Goal: Task Accomplishment & Management: Manage account settings

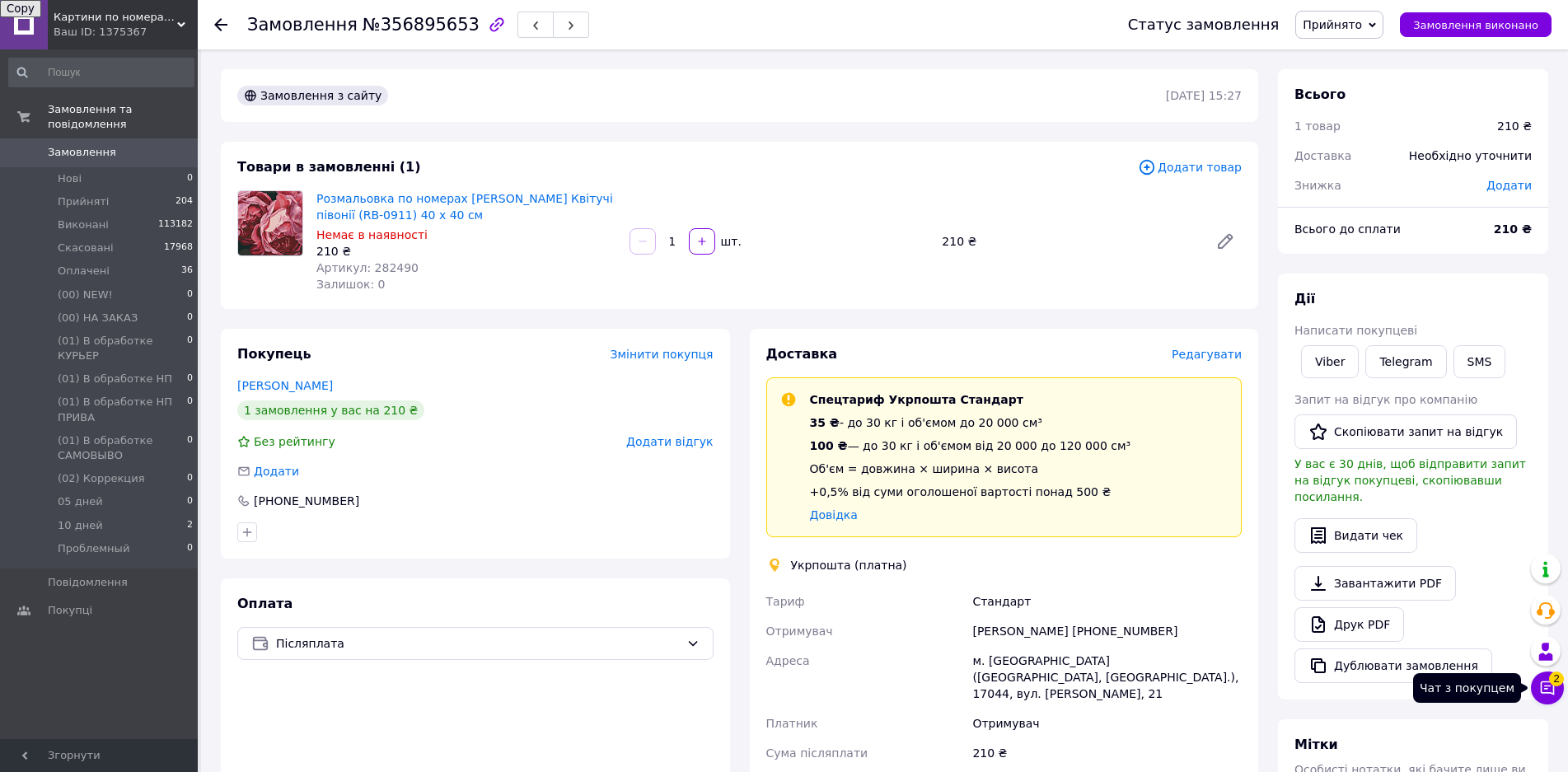
click at [1549, 691] on icon at bounding box center [1547, 688] width 16 height 16
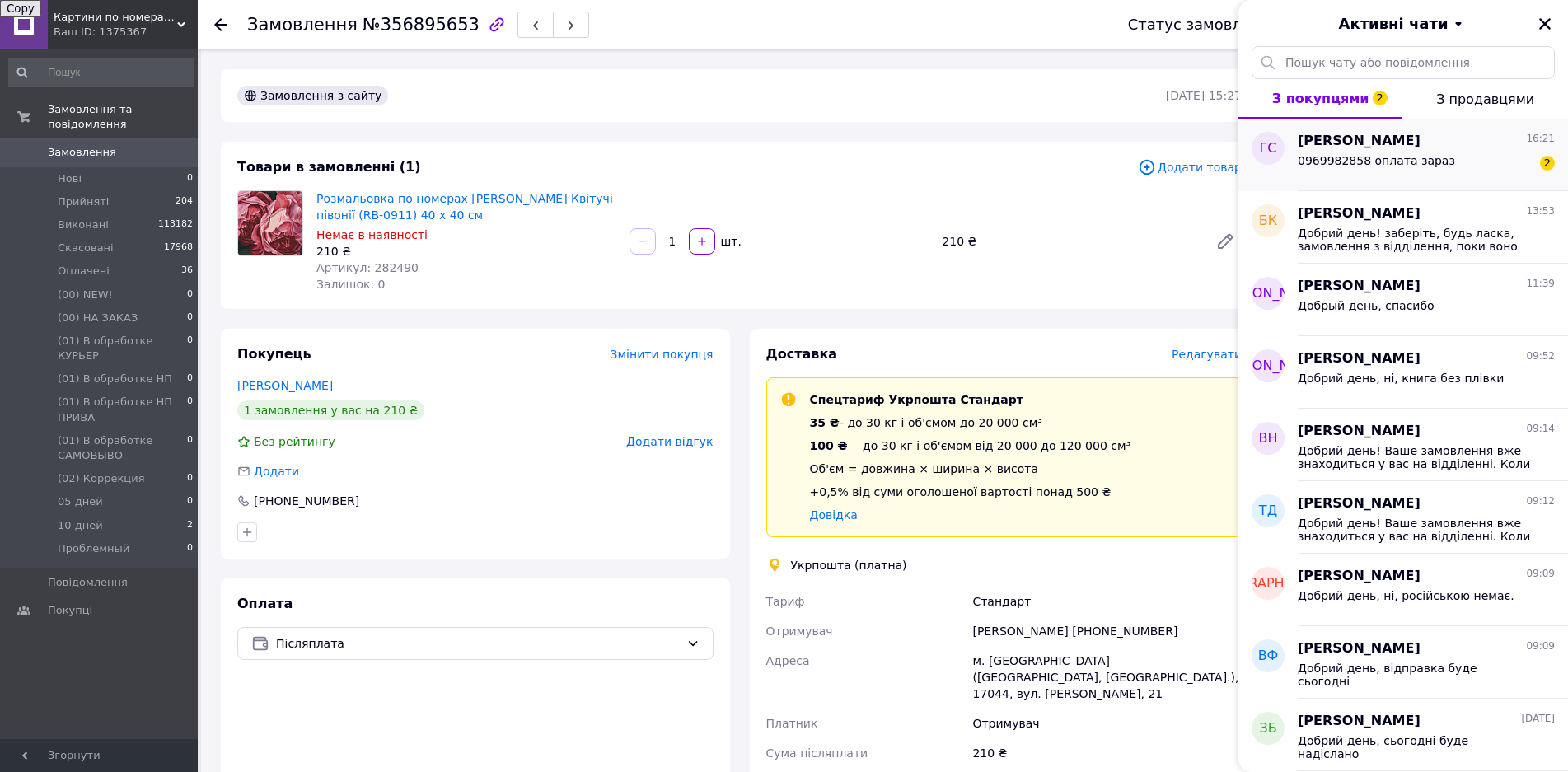
click at [1431, 136] on div "Грубник Сергій 16:21" at bounding box center [1427, 141] width 258 height 19
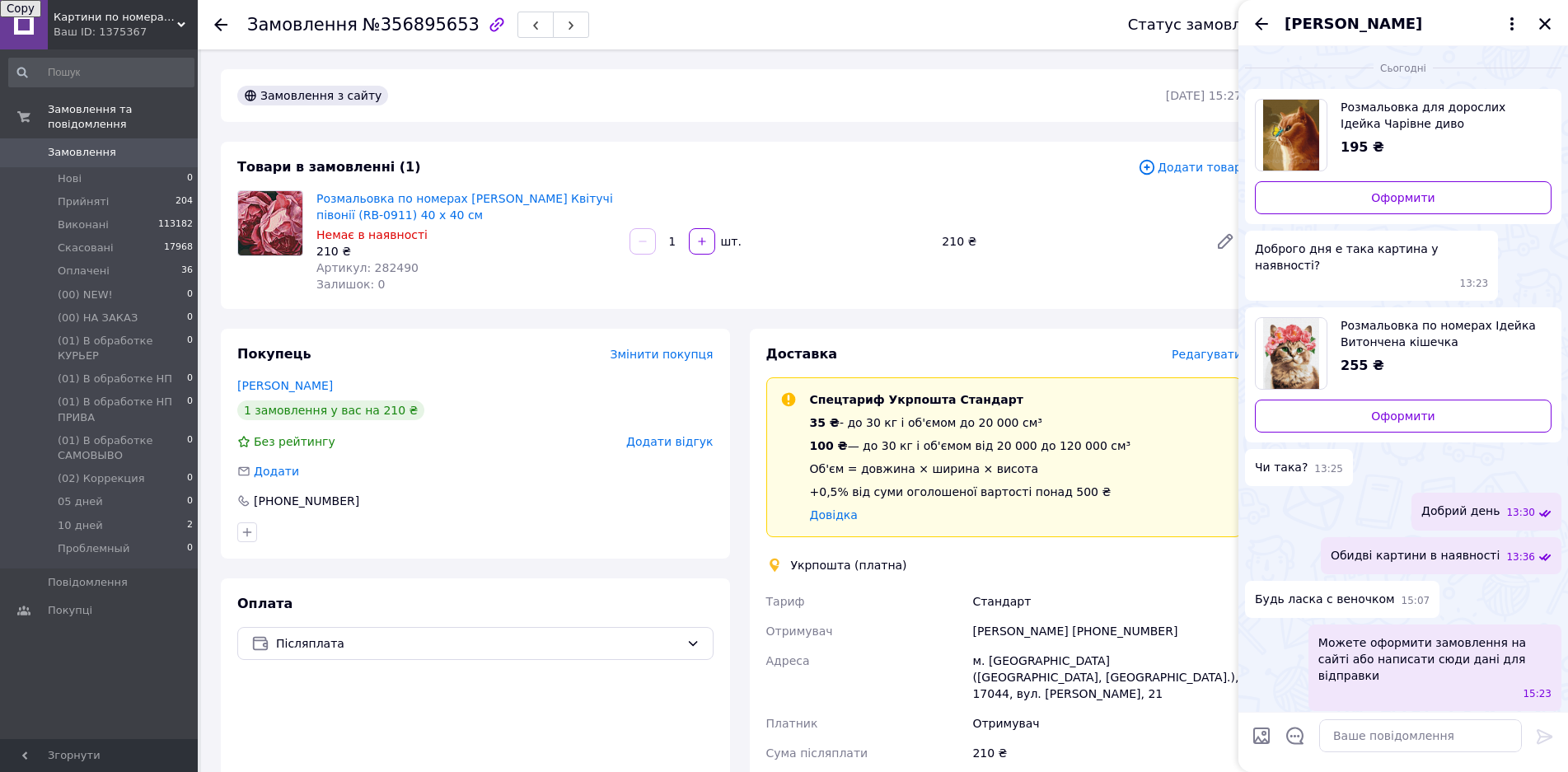
click at [1408, 318] on span "Розмальовка по номерах Ідейка Витончена кішечка ©art_selena_ua (KHO6508) 40 х 5…" at bounding box center [1439, 334] width 197 height 33
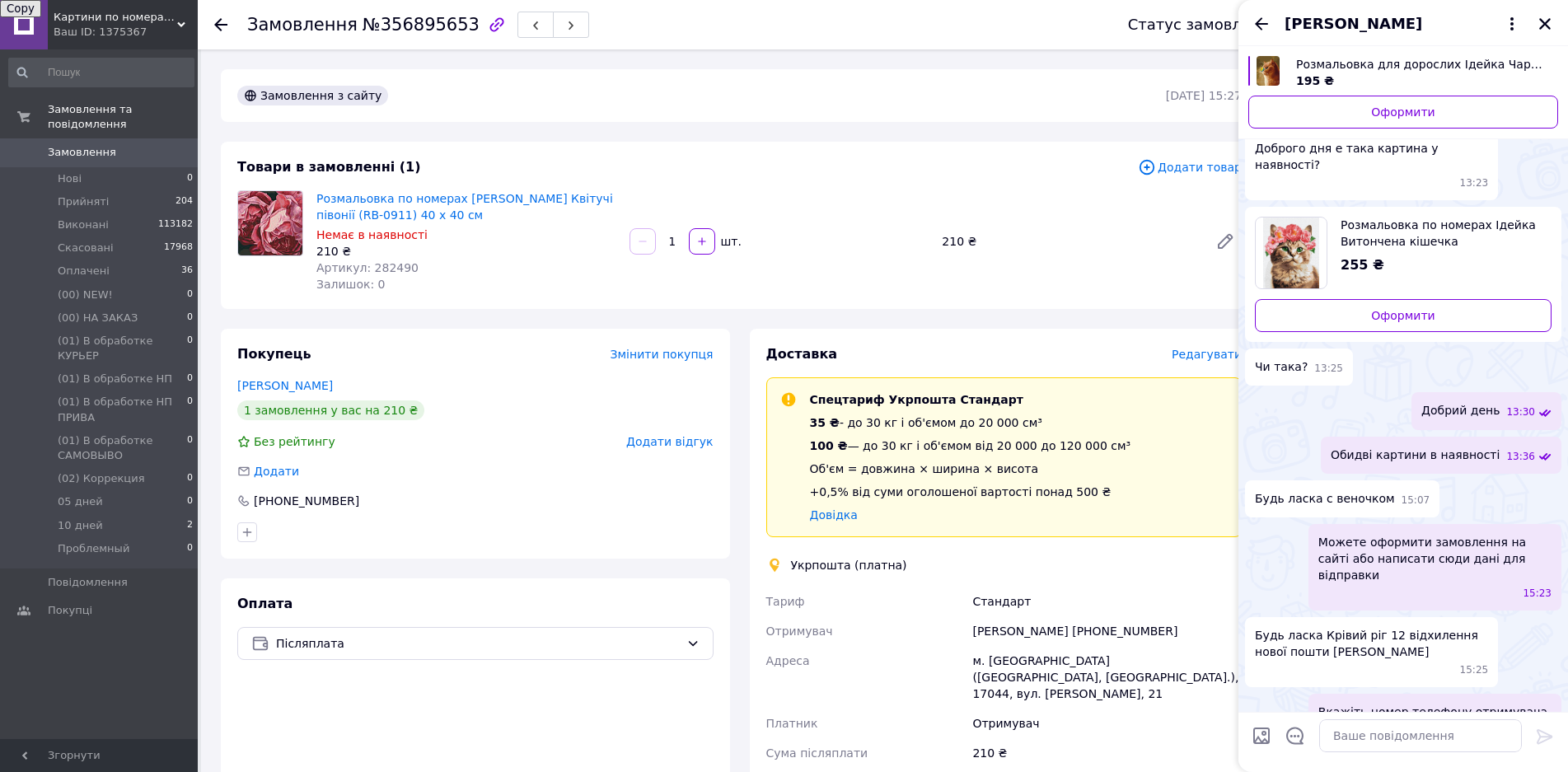
scroll to position [201, 0]
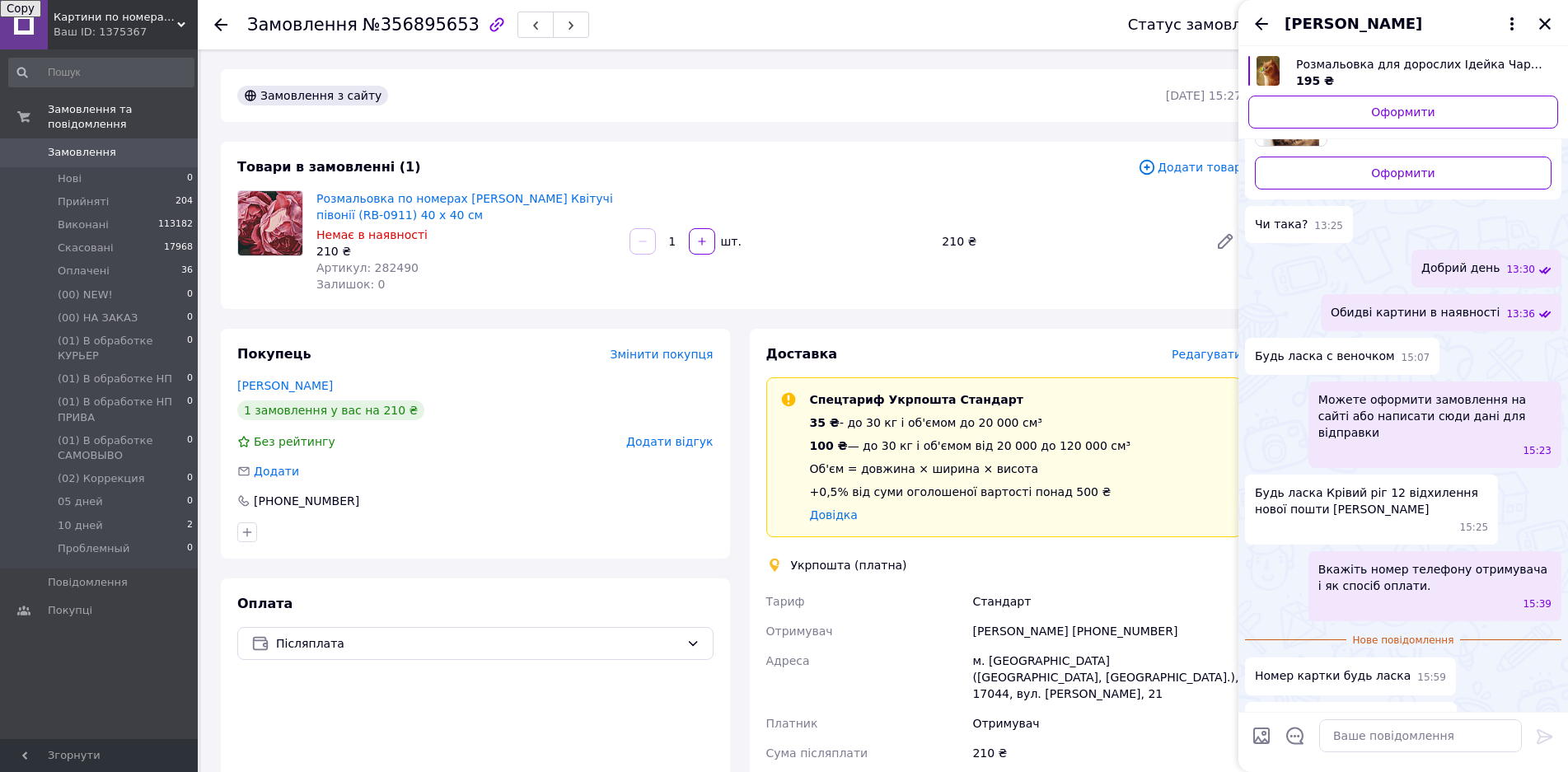
drag, startPoint x: 1295, startPoint y: 474, endPoint x: 1469, endPoint y: 474, distance: 174.0
click at [1469, 485] on span "Будь ласка Крівий ріг 12 відхилення нової пошти Грубник Маріанна Игоревна" at bounding box center [1372, 501] width 233 height 33
copy span "рубник Маріанна Игоревна"
click at [1275, 712] on span "0969982858 оплата зараз" at bounding box center [1333, 720] width 157 height 17
click at [1279, 712] on span "0969982858 оплата зараз" at bounding box center [1333, 720] width 157 height 17
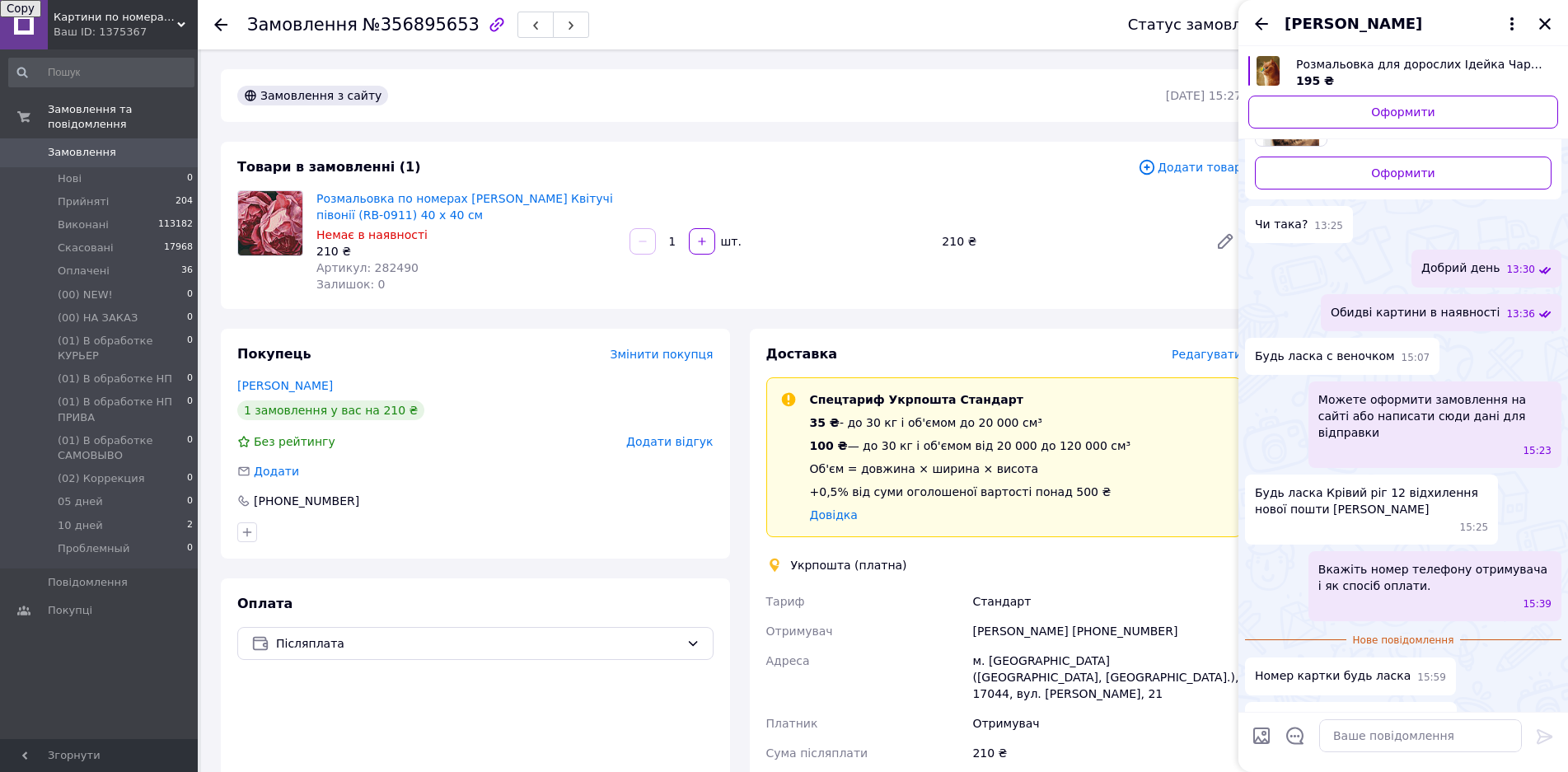
click at [1279, 712] on span "0969982858 оплата зараз" at bounding box center [1333, 720] width 157 height 17
copy span "0969982858"
click at [1386, 735] on textarea at bounding box center [1420, 736] width 203 height 33
type textarea "п"
paste textarea "Замовлення № UAH Приват: ФОП Бєлова Катерина Юріївна р/р UA27305299000002600301…"
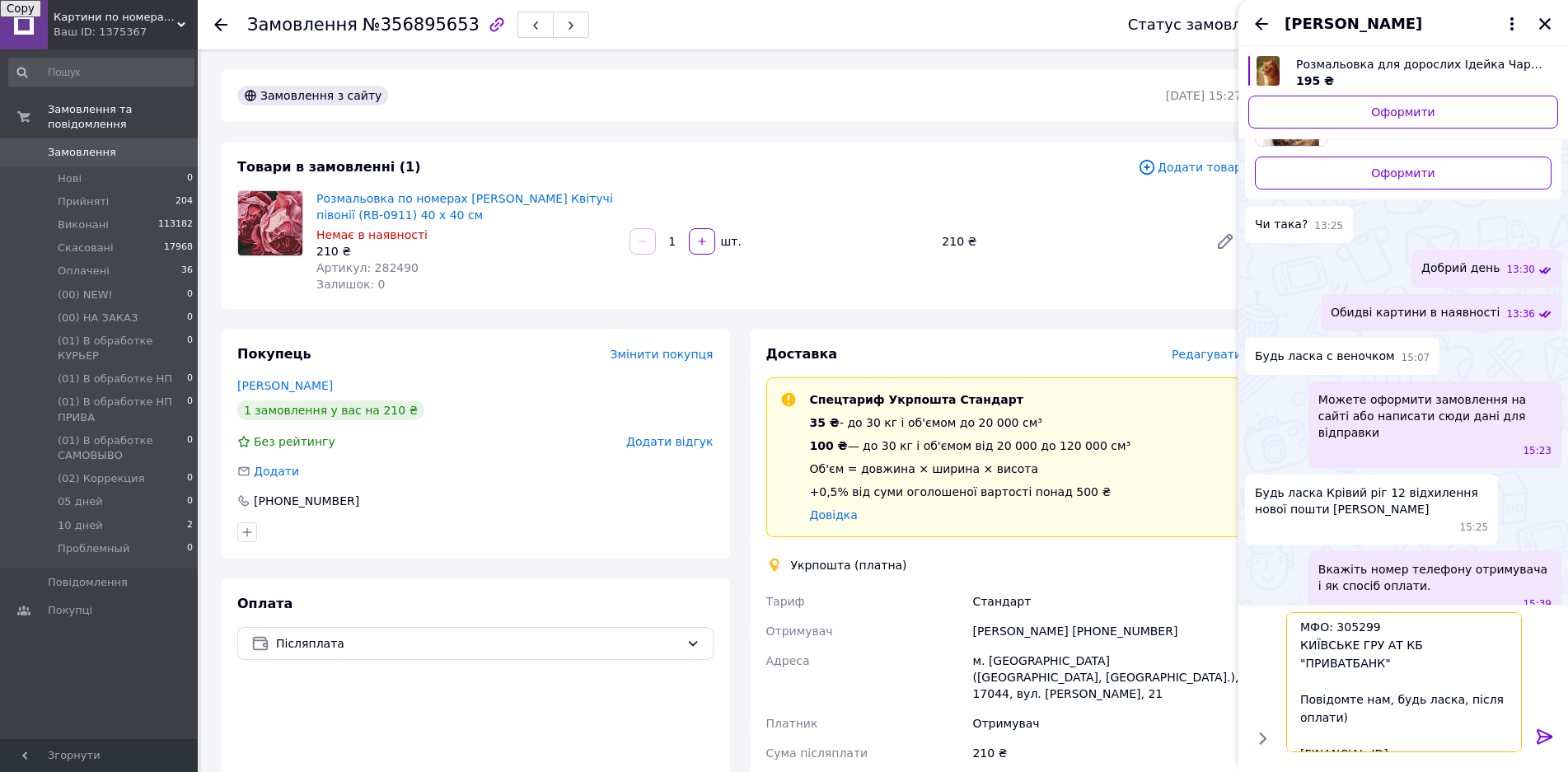
scroll to position [0, 0]
click at [1302, 628] on textarea "Замовлення № UAH Приват: ФОП Бєлова Катерина Юріївна р/р UA27305299000002600301…" at bounding box center [1404, 682] width 236 height 140
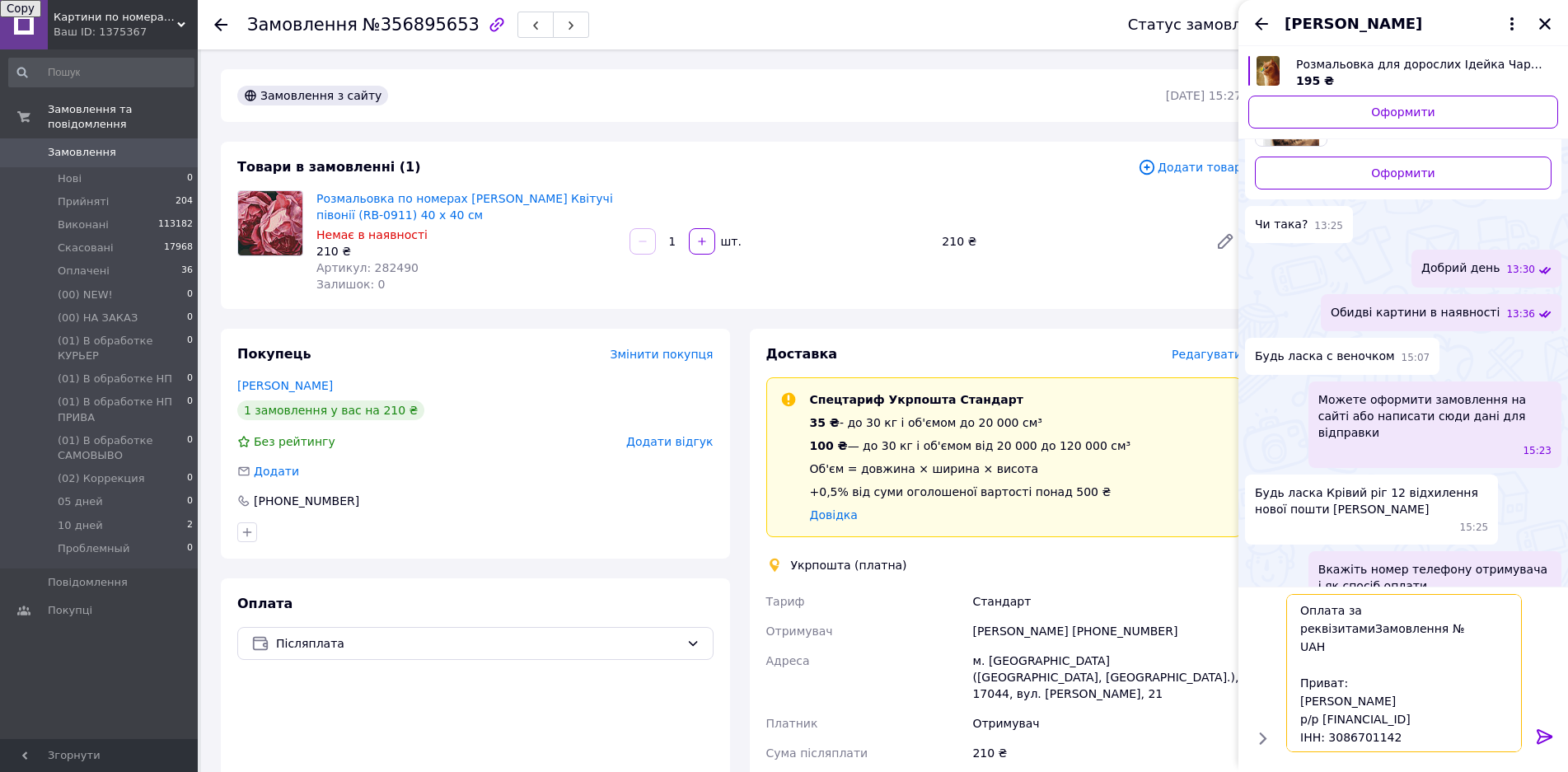
type textarea "Оплата за реквізитами Замовлення № UAH Приват: ФОП Бєлова Катерина Юріївна р/р …"
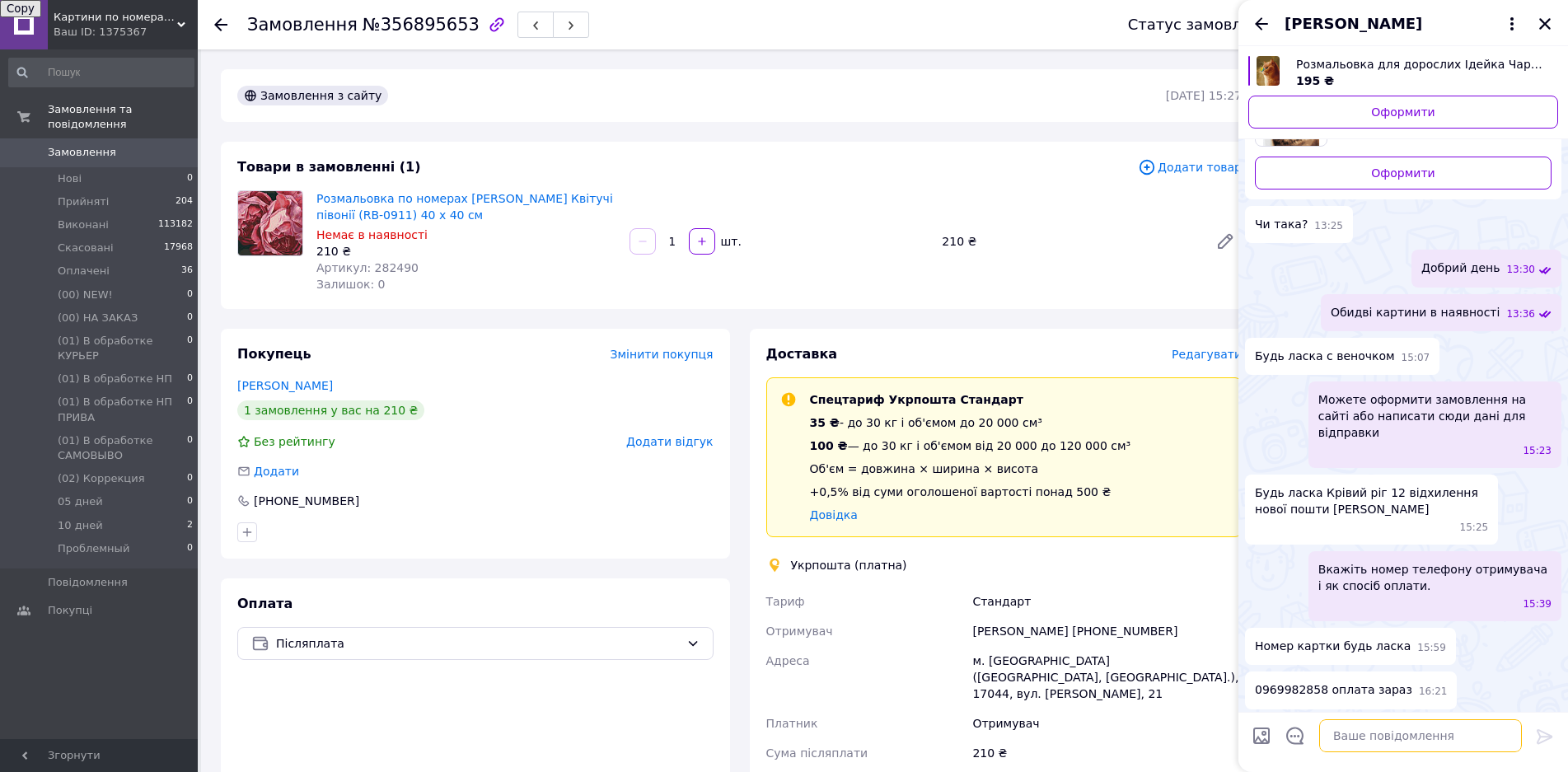
scroll to position [430, 0]
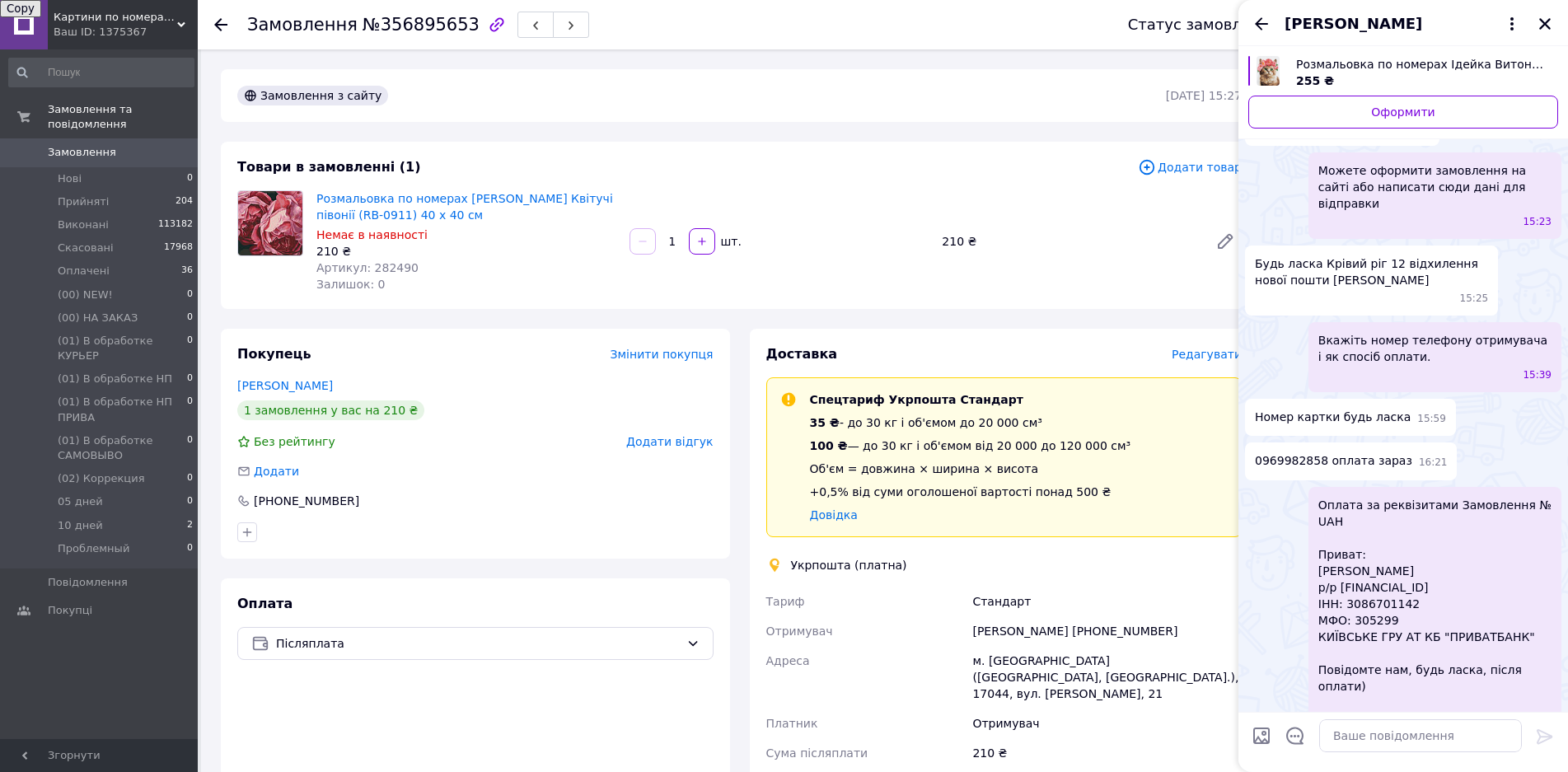
drag, startPoint x: 1324, startPoint y: 624, endPoint x: 1377, endPoint y: 689, distance: 83.9
drag, startPoint x: 1377, startPoint y: 689, endPoint x: 1378, endPoint y: 735, distance: 46.0
click at [1378, 735] on textarea at bounding box center [1420, 736] width 203 height 33
type textarea "255 грн"
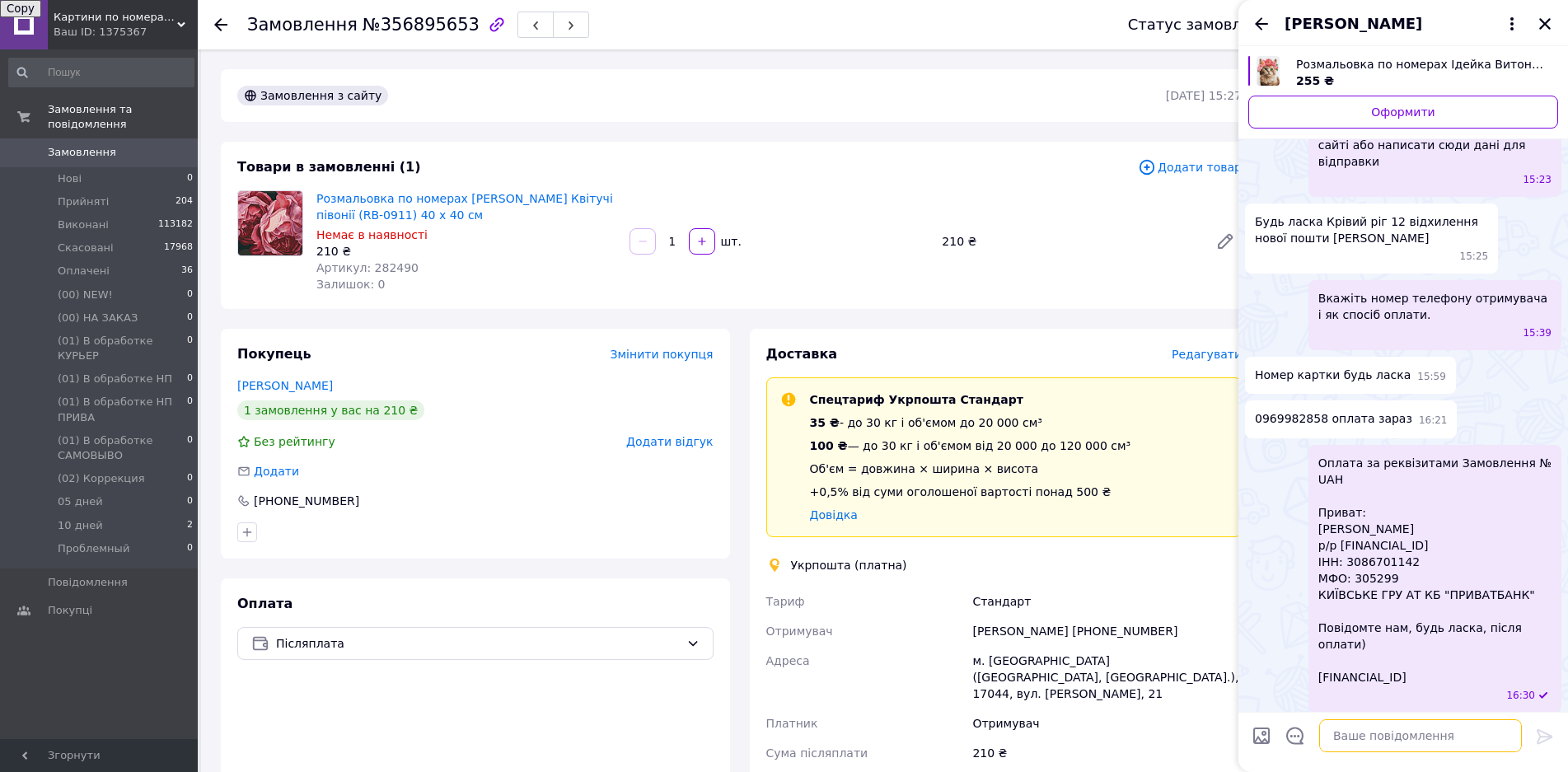
scroll to position [432, 0]
drag, startPoint x: 1444, startPoint y: 421, endPoint x: 1562, endPoint y: 412, distance: 118.3
click at [1562, 412] on div "Сьогодні Розмальовка для дорослих Ідейка Чарівне диво ©dariaanadin (KHO4373) 40…" at bounding box center [1403, 188] width 330 height 1148
copy span "Замовлення №"
click at [1335, 737] on textarea at bounding box center [1420, 736] width 203 height 33
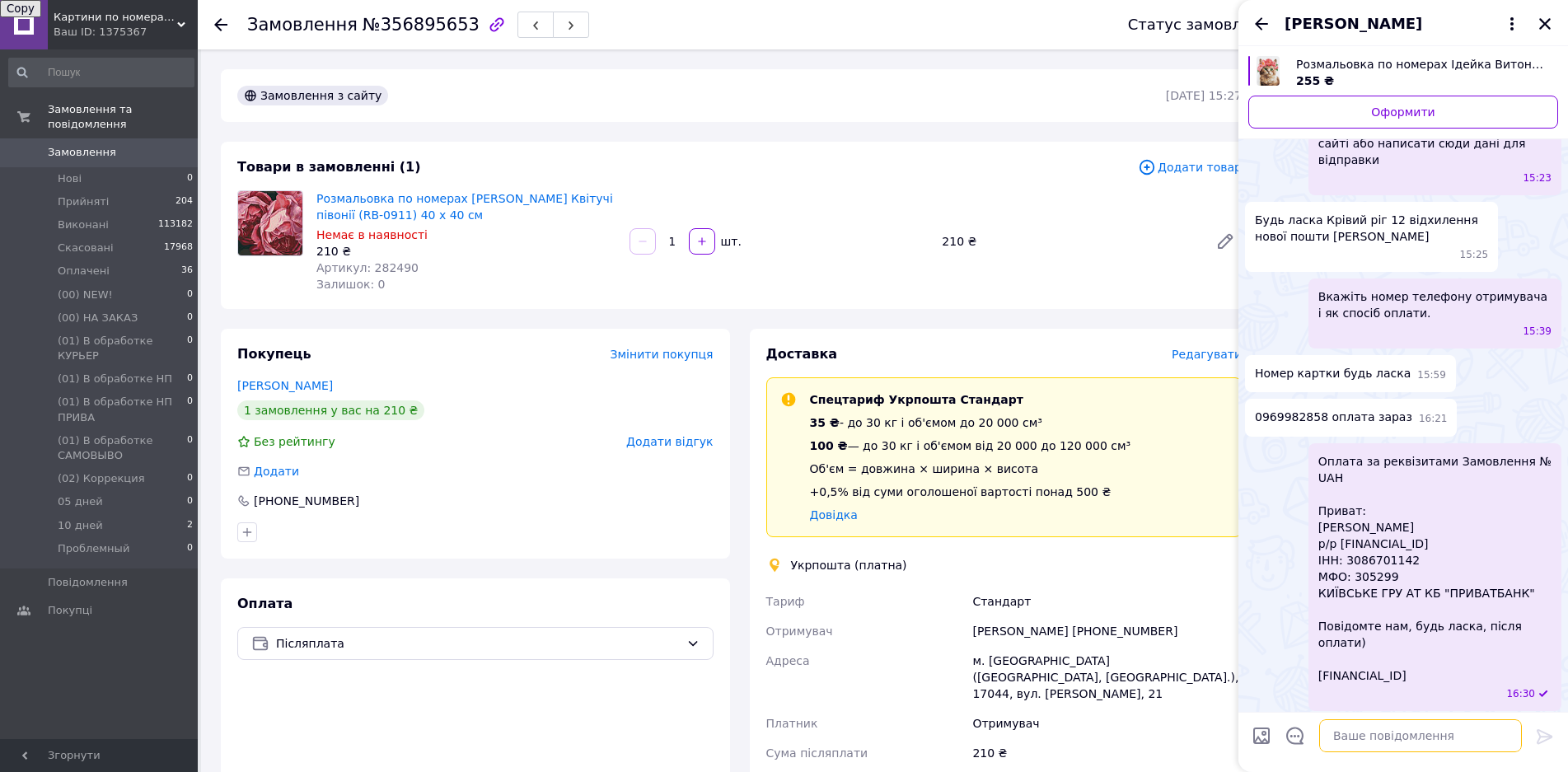
paste textarea "Замовлення №"
type textarea "Замовлення №22775"
